Goal: Check status: Check status

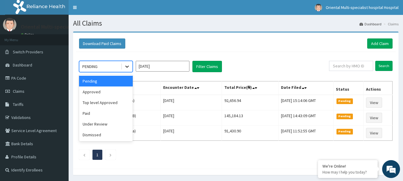
click at [126, 68] on icon at bounding box center [127, 67] width 6 height 6
click at [150, 72] on input "[DATE]" at bounding box center [163, 66] width 54 height 11
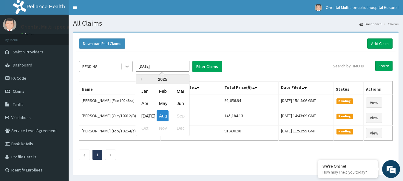
click at [127, 65] on icon at bounding box center [127, 67] width 6 height 6
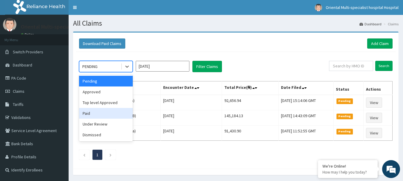
click at [110, 114] on div "Paid" at bounding box center [106, 113] width 54 height 11
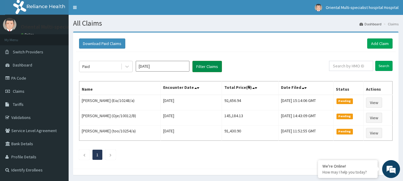
click at [217, 63] on button "Filter Claims" at bounding box center [207, 66] width 30 height 11
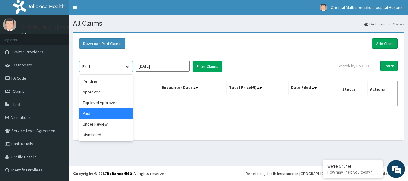
click at [124, 64] on icon at bounding box center [127, 67] width 6 height 6
click at [113, 125] on div "Under Review" at bounding box center [106, 124] width 54 height 11
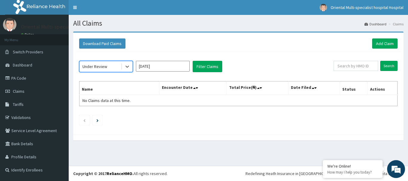
click at [113, 125] on ul at bounding box center [238, 120] width 318 height 10
click at [161, 67] on input "Aug 2025" at bounding box center [163, 66] width 54 height 11
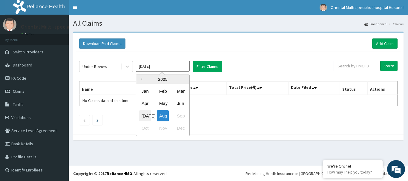
click at [142, 116] on div "Jul" at bounding box center [145, 115] width 12 height 11
click at [152, 68] on input "Jun 2025" at bounding box center [163, 66] width 54 height 11
click at [162, 117] on div "Aug" at bounding box center [163, 115] width 12 height 11
type input "Jul 2025"
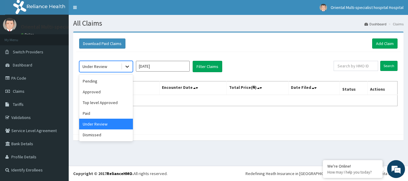
click at [129, 69] on icon at bounding box center [127, 67] width 6 height 6
click at [119, 113] on div "Paid" at bounding box center [106, 113] width 54 height 11
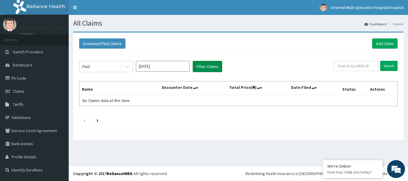
click at [216, 66] on button "Filter Claims" at bounding box center [207, 66] width 30 height 11
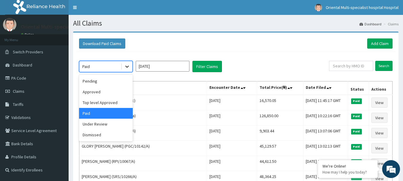
click at [129, 64] on icon at bounding box center [127, 67] width 6 height 6
click at [112, 91] on div "Approved" at bounding box center [106, 92] width 54 height 11
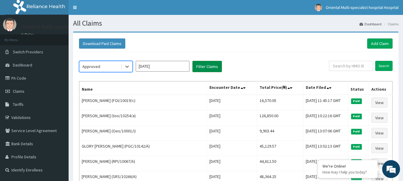
click at [194, 66] on button "Filter Claims" at bounding box center [207, 66] width 30 height 11
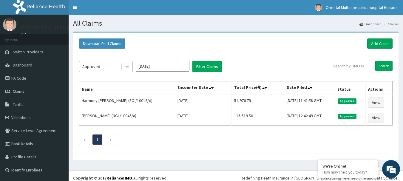
click at [130, 65] on icon at bounding box center [127, 67] width 6 height 6
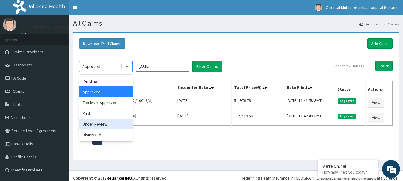
click at [116, 123] on div "Under Review" at bounding box center [106, 124] width 54 height 11
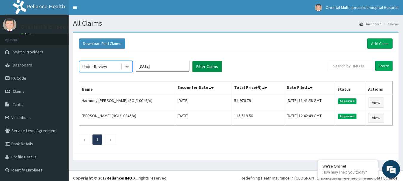
click at [214, 63] on button "Filter Claims" at bounding box center [207, 66] width 30 height 11
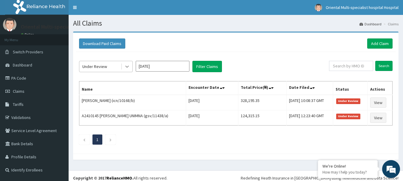
click at [130, 68] on icon at bounding box center [127, 67] width 6 height 6
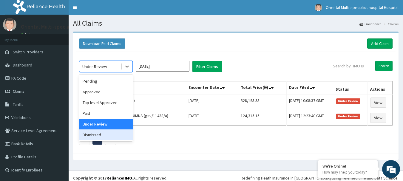
click at [122, 135] on div "Dismissed" at bounding box center [106, 134] width 54 height 11
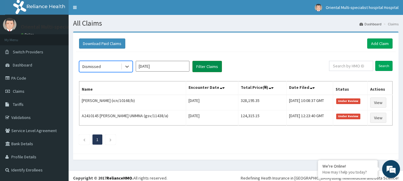
click at [203, 64] on button "Filter Claims" at bounding box center [207, 66] width 30 height 11
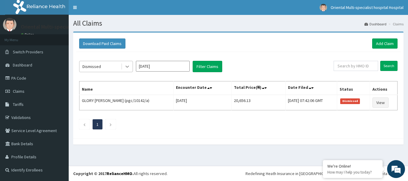
click at [130, 64] on icon at bounding box center [127, 67] width 6 height 6
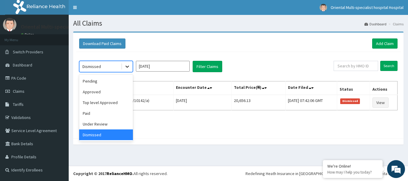
click at [130, 64] on icon at bounding box center [127, 67] width 6 height 6
click at [119, 93] on div "Approved" at bounding box center [106, 92] width 54 height 11
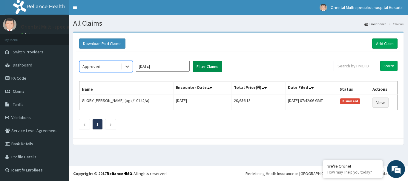
click at [198, 69] on button "Filter Claims" at bounding box center [207, 66] width 30 height 11
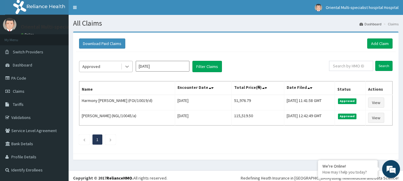
click at [129, 67] on icon at bounding box center [127, 67] width 6 height 6
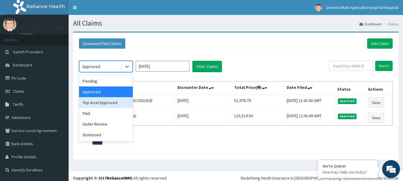
click at [120, 99] on div "Top level Approved" at bounding box center [106, 102] width 54 height 11
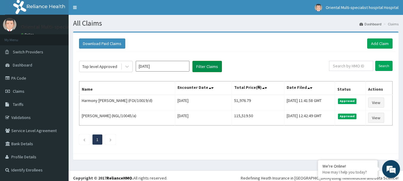
click at [200, 64] on button "Filter Claims" at bounding box center [207, 66] width 30 height 11
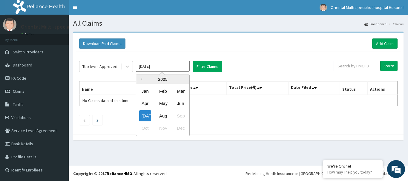
click at [166, 64] on input "Jul 2025" at bounding box center [163, 66] width 54 height 11
click at [162, 116] on div "Aug" at bounding box center [163, 115] width 12 height 11
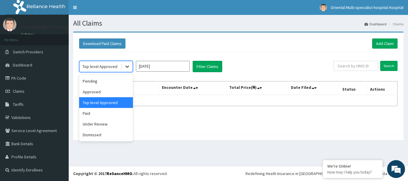
click at [131, 67] on div at bounding box center [127, 66] width 11 height 11
click at [121, 83] on div "Pending" at bounding box center [106, 81] width 54 height 11
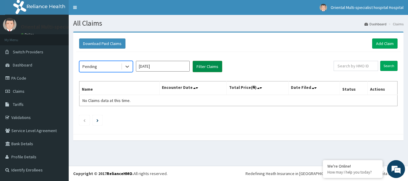
click at [195, 70] on button "Filter Claims" at bounding box center [207, 66] width 30 height 11
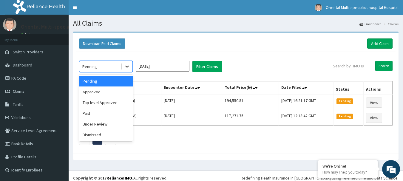
click at [127, 65] on icon at bounding box center [127, 67] width 6 height 6
click at [118, 92] on div "Approved" at bounding box center [106, 92] width 54 height 11
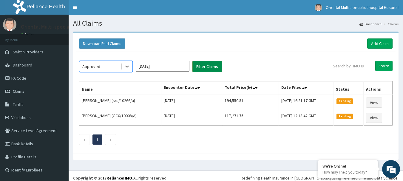
click at [205, 66] on button "Filter Claims" at bounding box center [207, 66] width 30 height 11
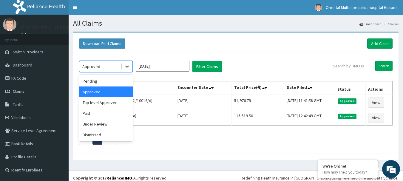
click at [123, 63] on div at bounding box center [127, 66] width 11 height 11
click at [118, 101] on div "Top level Approved" at bounding box center [106, 102] width 54 height 11
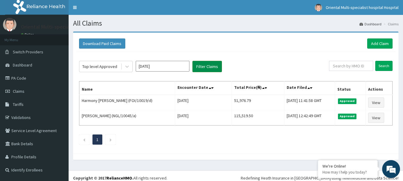
click at [209, 67] on button "Filter Claims" at bounding box center [207, 66] width 30 height 11
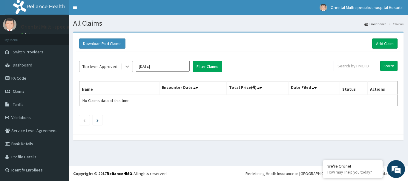
click at [127, 66] on icon at bounding box center [127, 67] width 6 height 6
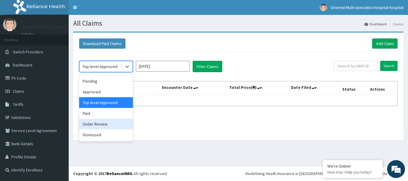
click at [117, 119] on div "Under Review" at bounding box center [106, 124] width 54 height 11
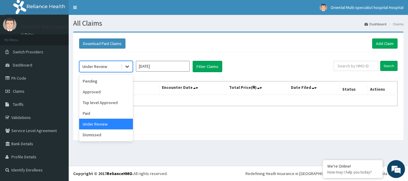
click at [126, 70] on div at bounding box center [127, 66] width 11 height 11
click at [110, 115] on div "Paid" at bounding box center [106, 113] width 54 height 11
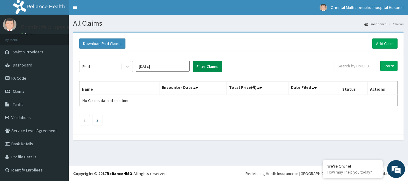
click at [202, 67] on button "Filter Claims" at bounding box center [207, 66] width 30 height 11
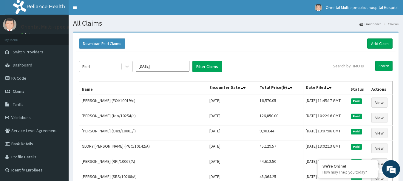
click at [238, 46] on div "Download Paid Claims Add Claim" at bounding box center [236, 43] width 314 height 10
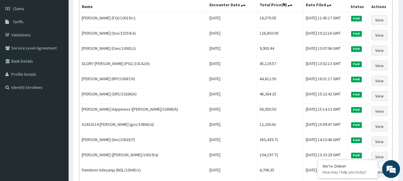
scroll to position [95, 0]
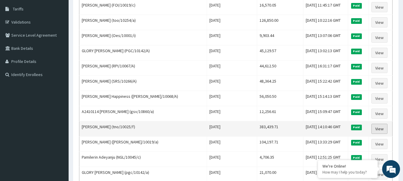
click at [373, 130] on link "View" at bounding box center [379, 129] width 16 height 10
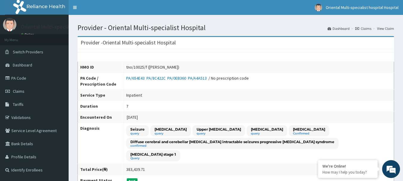
click at [365, 99] on td "Inpatient" at bounding box center [259, 95] width 270 height 11
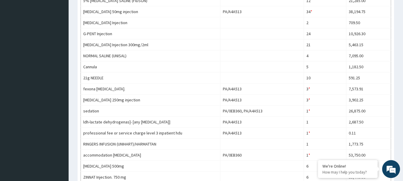
scroll to position [380, 0]
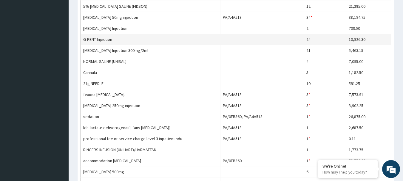
click at [246, 34] on td at bounding box center [262, 39] width 84 height 11
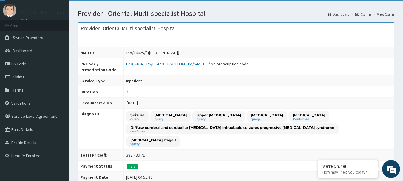
scroll to position [10, 0]
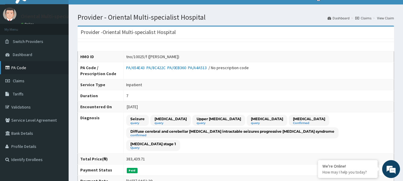
click at [18, 65] on link "PA Code" at bounding box center [34, 67] width 69 height 13
